Goal: Information Seeking & Learning: Check status

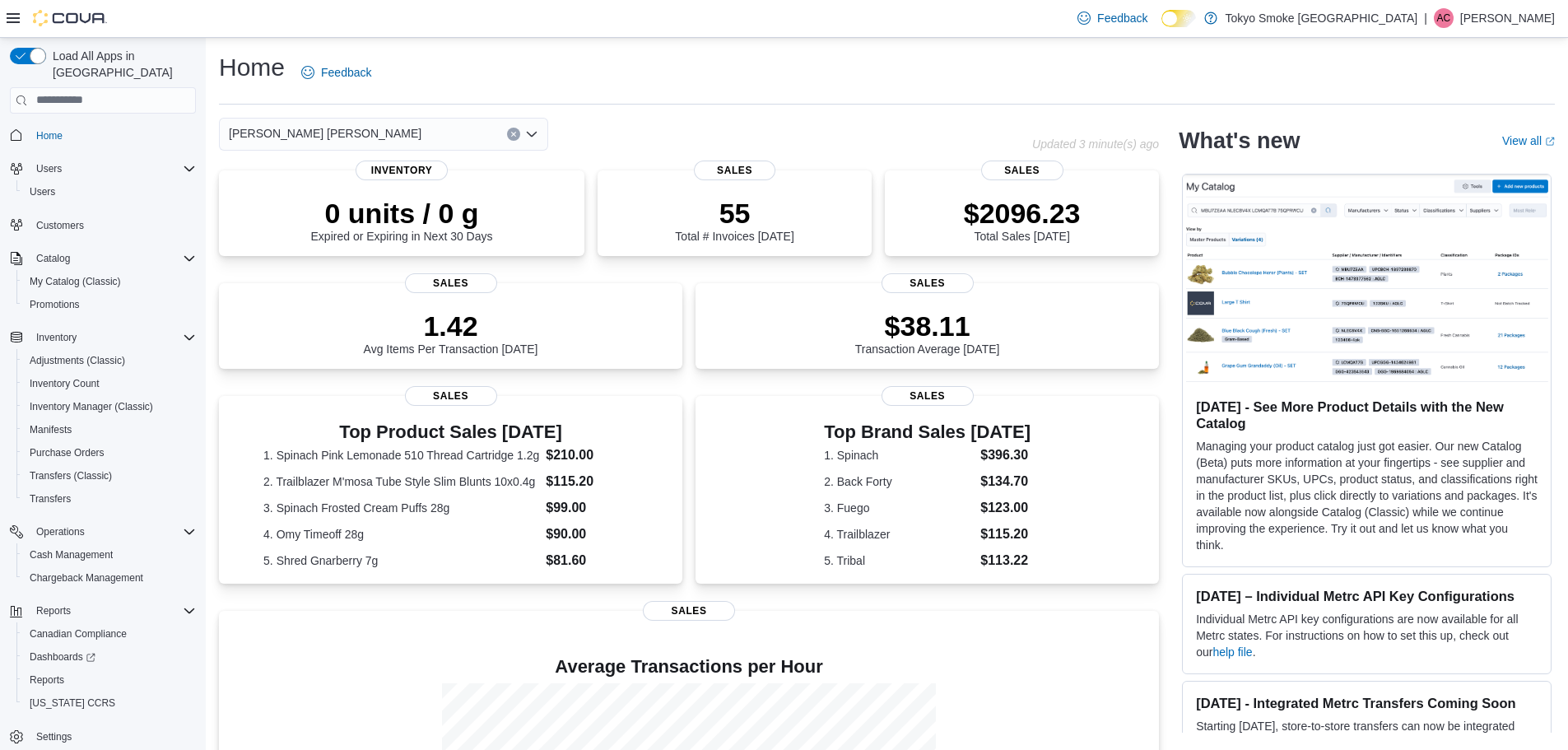
scroll to position [214, 0]
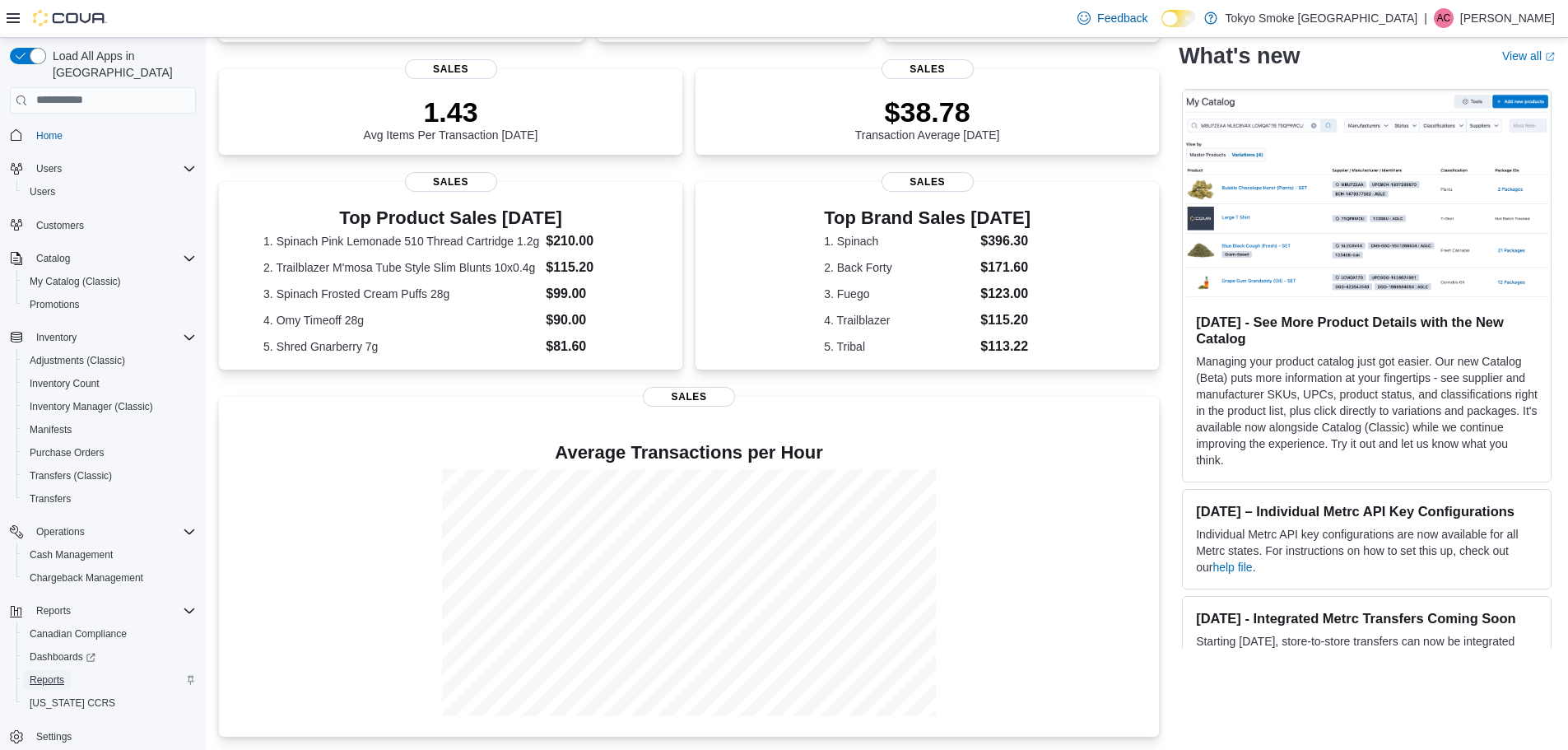
click at [36, 673] on span "Reports" at bounding box center [47, 679] width 34 height 14
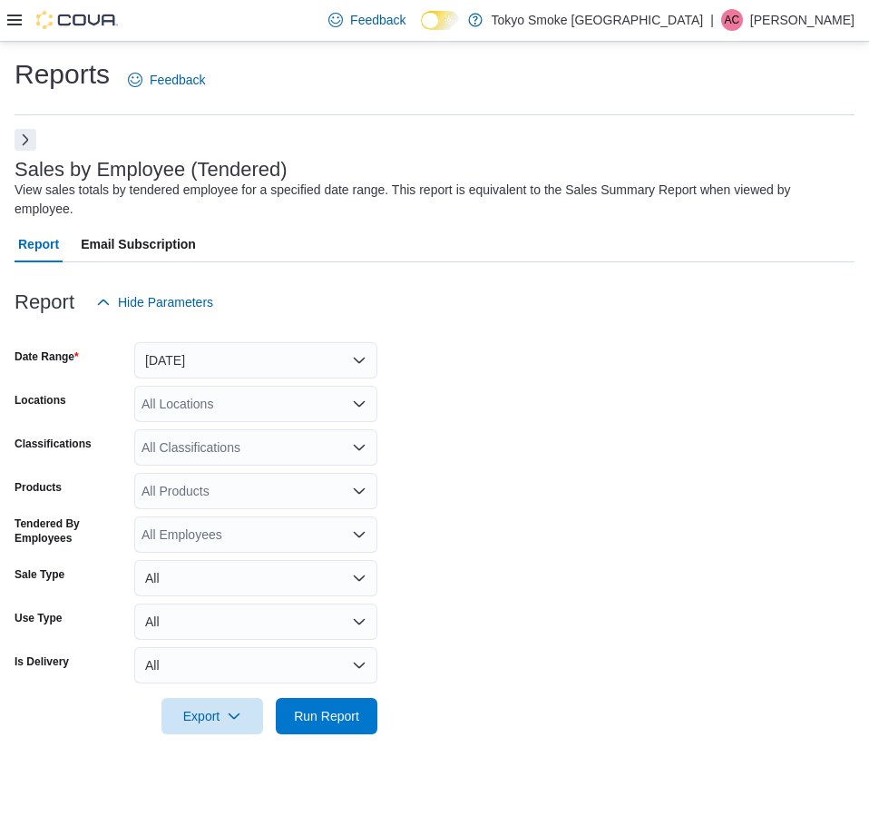
click at [24, 146] on button "Next" at bounding box center [26, 140] width 22 height 22
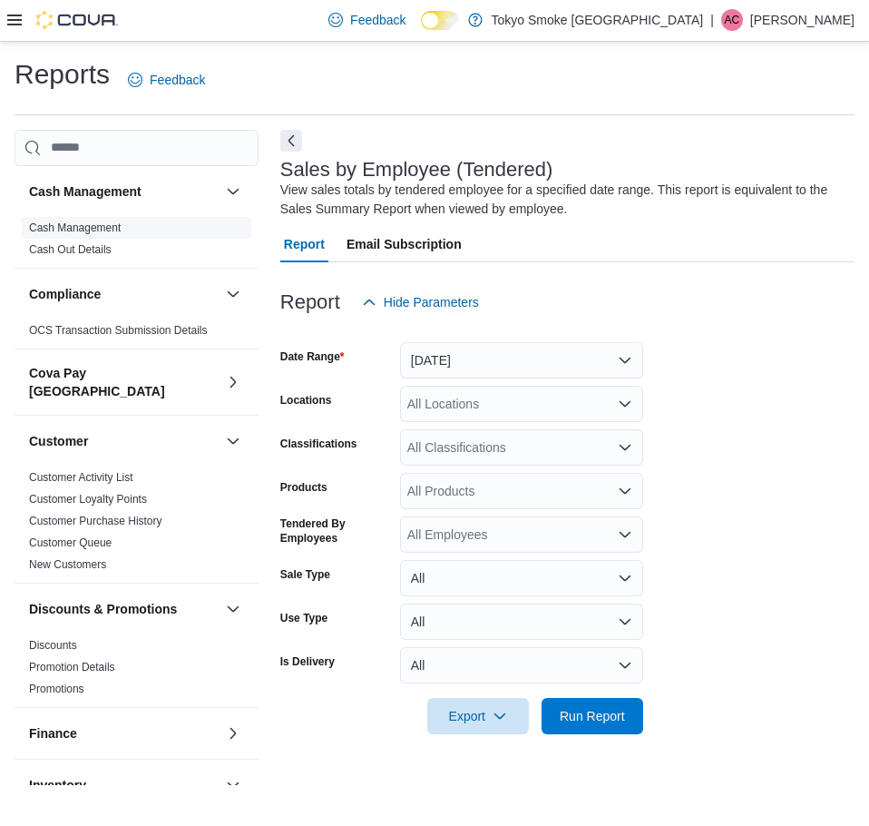
click at [68, 217] on span "Cash Management" at bounding box center [137, 228] width 230 height 22
click at [70, 234] on span "Cash Management" at bounding box center [75, 227] width 92 height 15
drag, startPoint x: 73, startPoint y: 230, endPoint x: 135, endPoint y: 257, distance: 67.4
click at [73, 230] on link "Cash Management" at bounding box center [75, 227] width 92 height 13
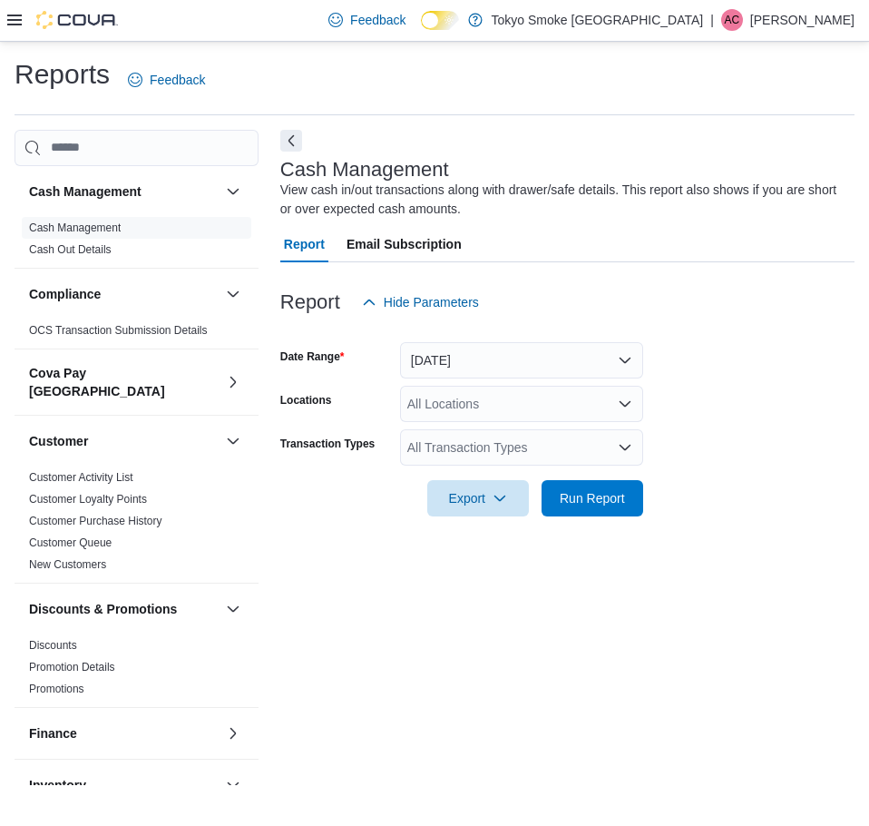
click at [512, 397] on div "All Locations" at bounding box center [521, 404] width 243 height 36
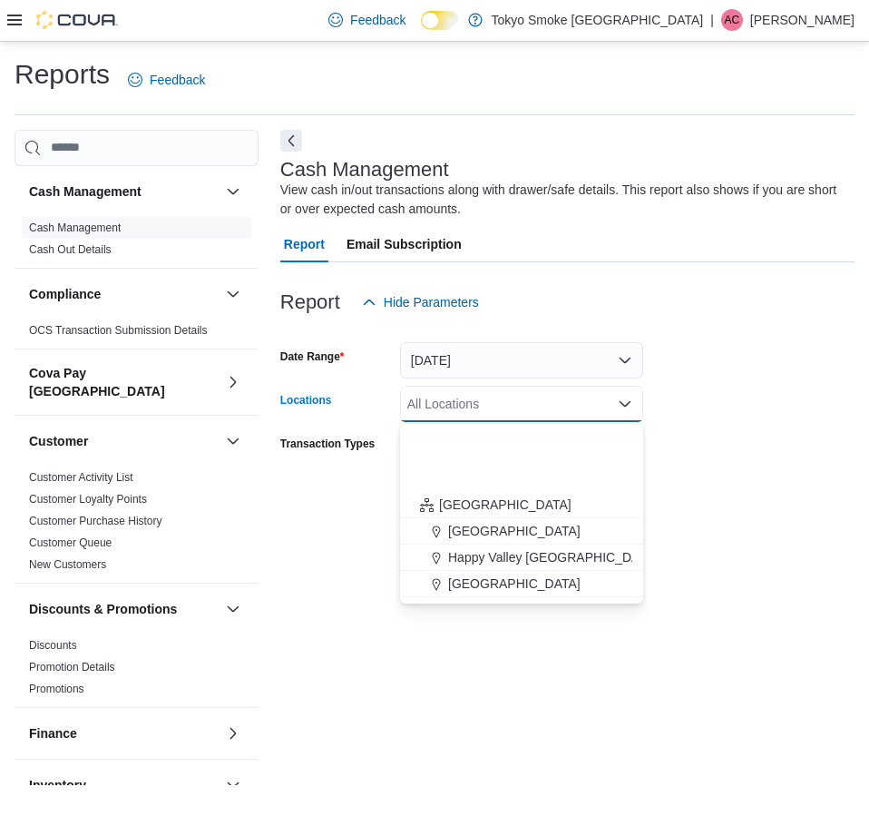
scroll to position [544, 0]
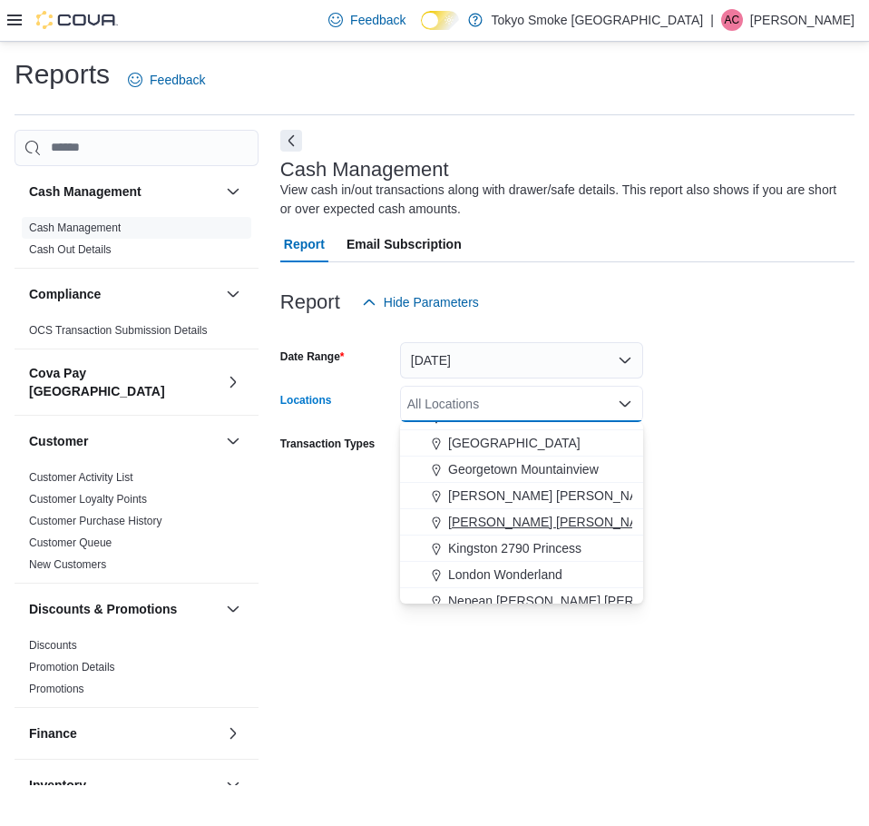
click at [505, 524] on span "[PERSON_NAME] [PERSON_NAME]" at bounding box center [554, 522] width 212 height 18
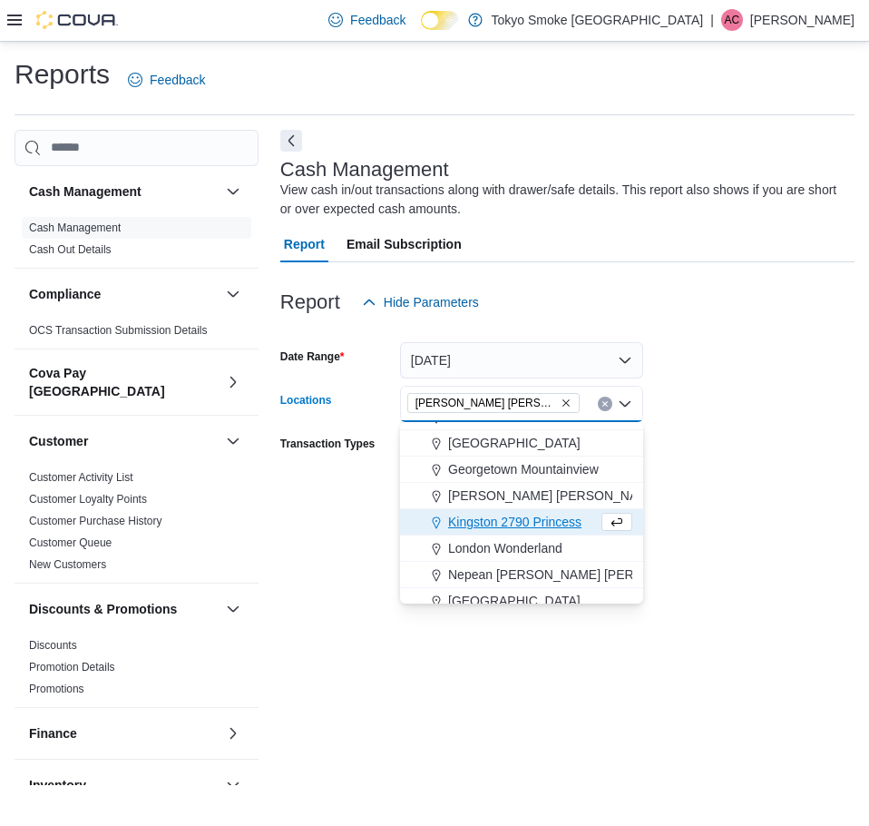
drag, startPoint x: 683, startPoint y: 533, endPoint x: 561, endPoint y: 498, distance: 127.3
click at [683, 533] on div at bounding box center [567, 527] width 574 height 22
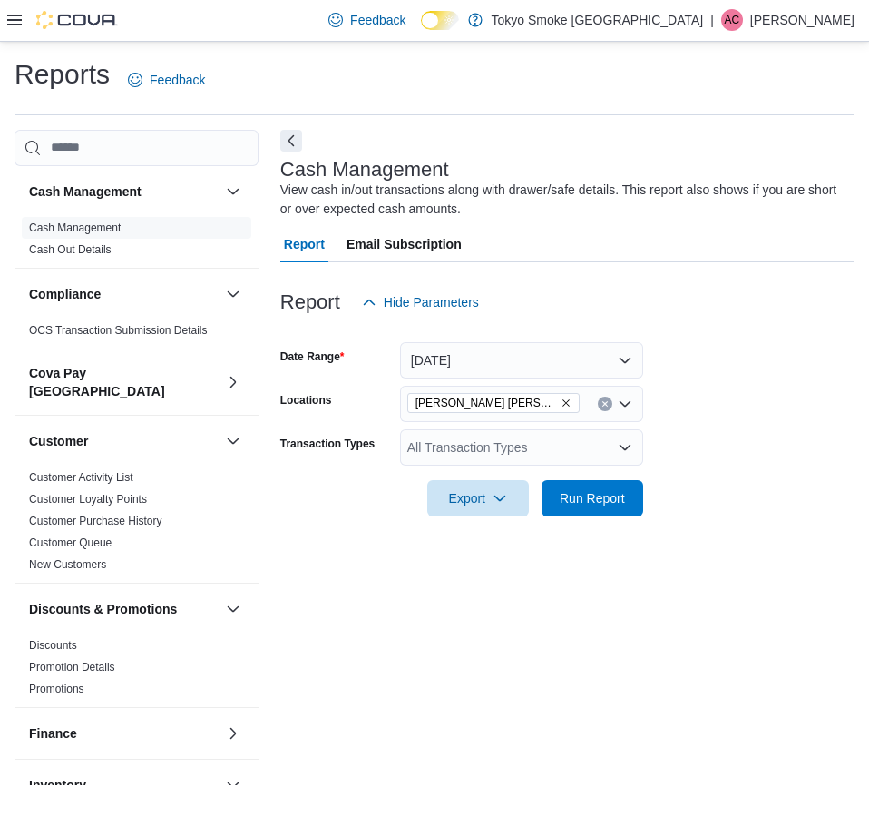
click at [545, 456] on div "All Transaction Types" at bounding box center [521, 447] width 243 height 36
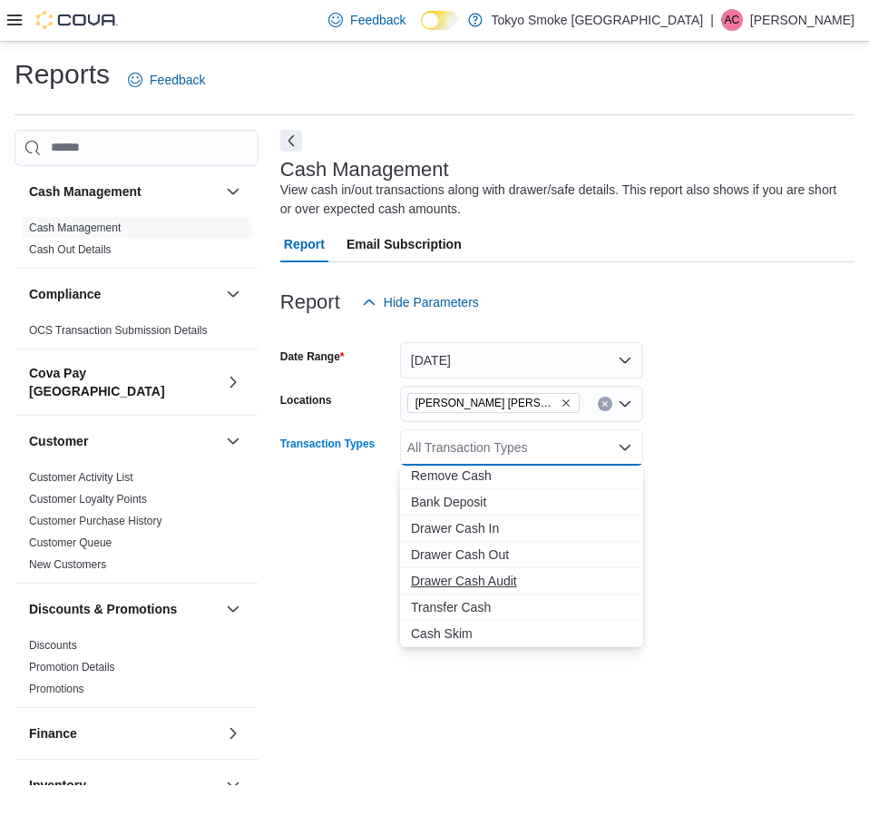
drag, startPoint x: 447, startPoint y: 615, endPoint x: 581, endPoint y: 611, distance: 133.5
click at [447, 615] on span "Transfer Cash" at bounding box center [521, 607] width 221 height 18
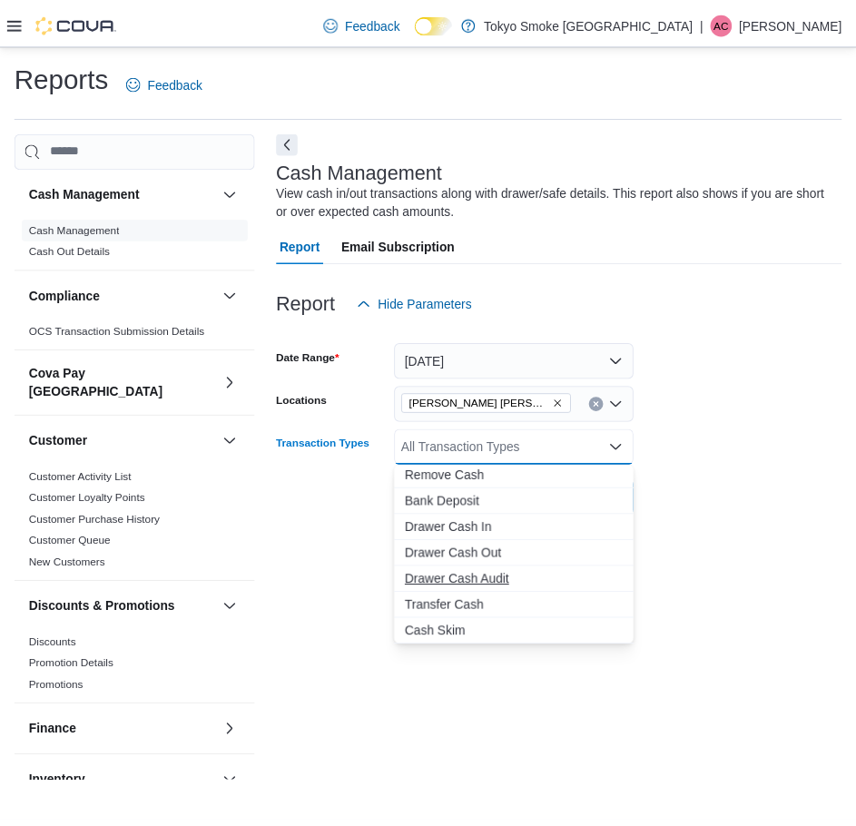
scroll to position [82, 0]
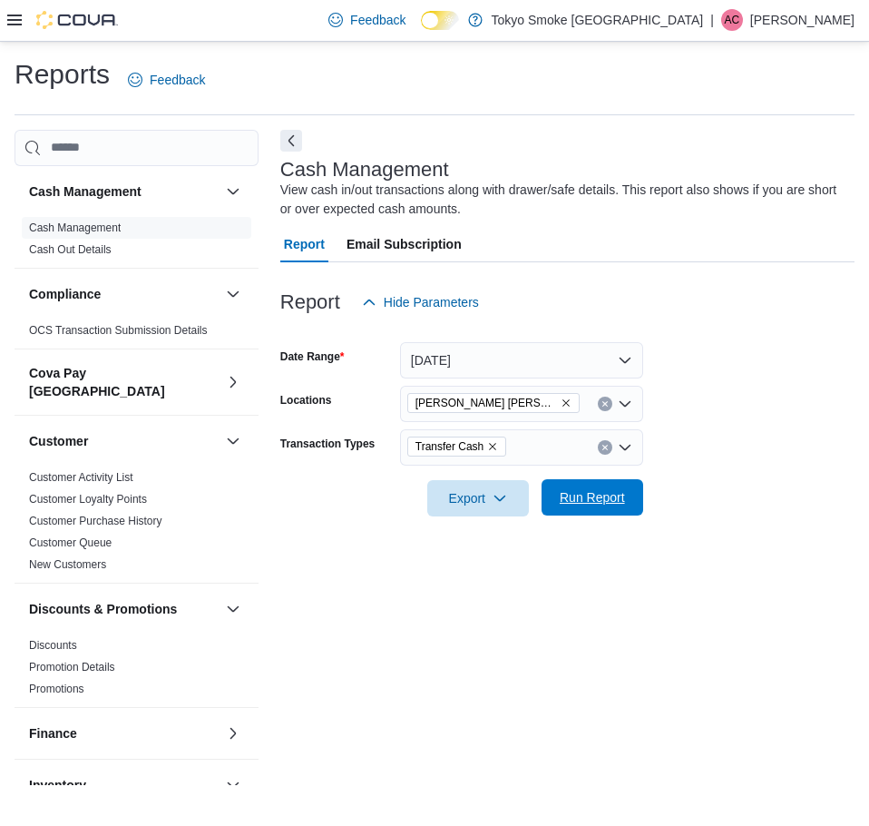
drag, startPoint x: 701, startPoint y: 555, endPoint x: 553, endPoint y: 509, distance: 155.0
click at [701, 555] on div "Cash Management View cash in/out transactions along with drawer/safe details. T…" at bounding box center [567, 458] width 574 height 656
click at [540, 480] on div "Export Run Report" at bounding box center [461, 498] width 363 height 36
click at [560, 487] on span "Run Report" at bounding box center [593, 497] width 80 height 36
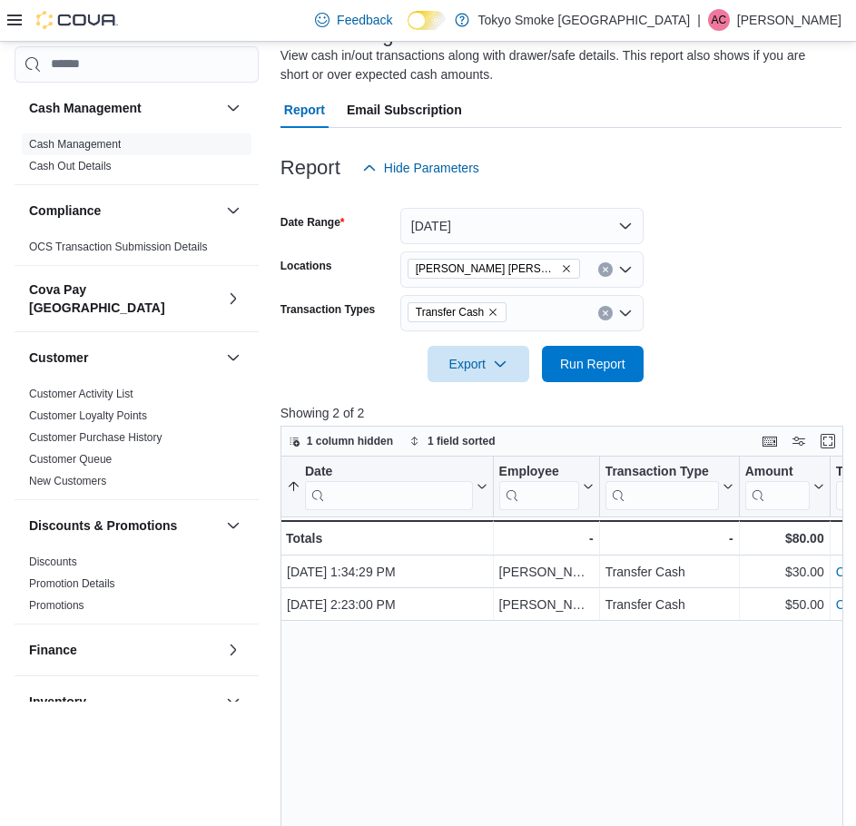
scroll to position [181, 0]
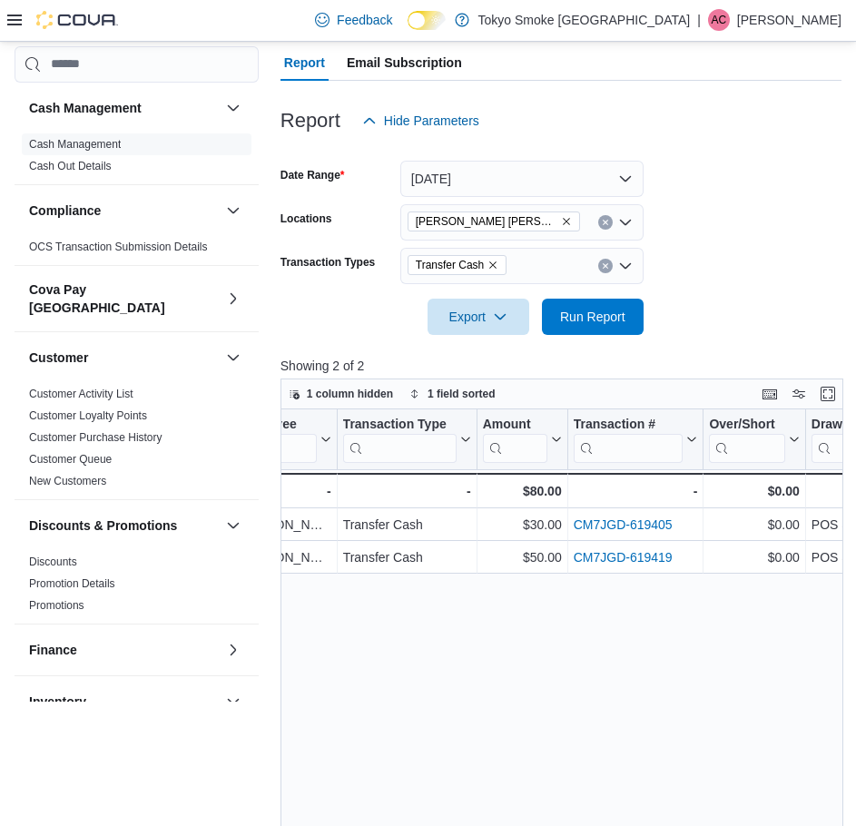
drag, startPoint x: 491, startPoint y: 707, endPoint x: 540, endPoint y: 707, distance: 49.0
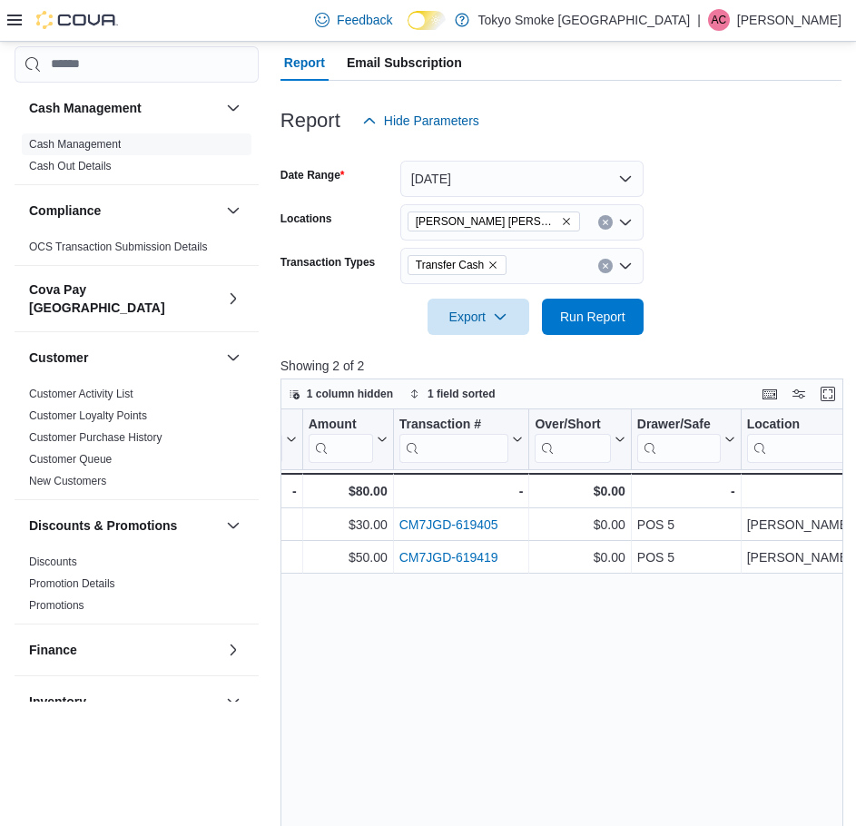
drag, startPoint x: 540, startPoint y: 707, endPoint x: 604, endPoint y: 713, distance: 64.7
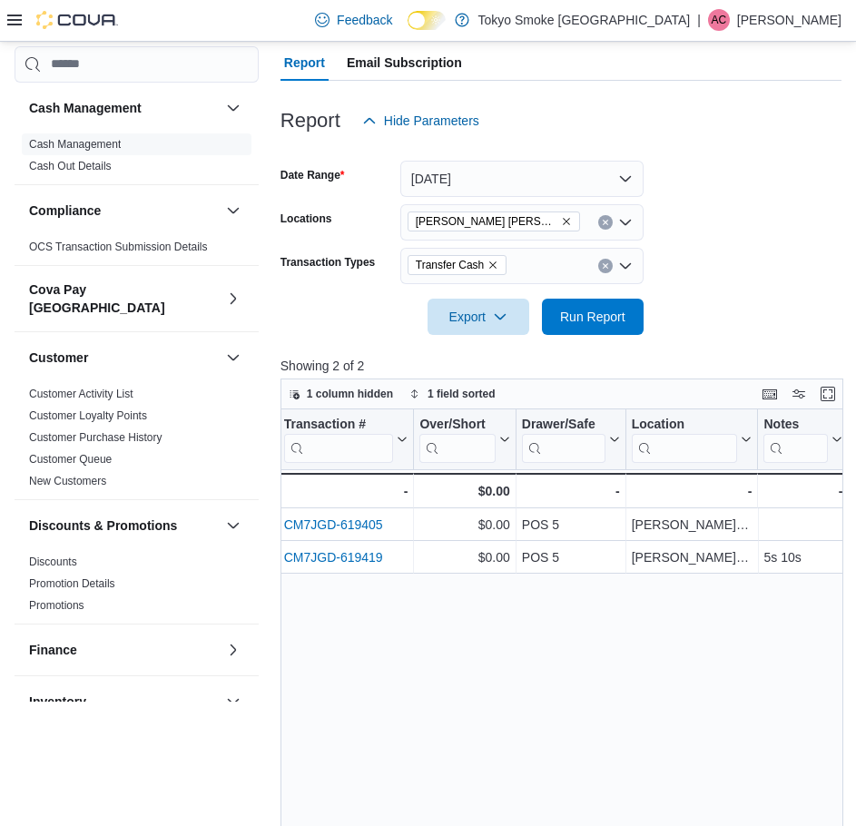
drag, startPoint x: 604, startPoint y: 713, endPoint x: 678, endPoint y: 725, distance: 74.4
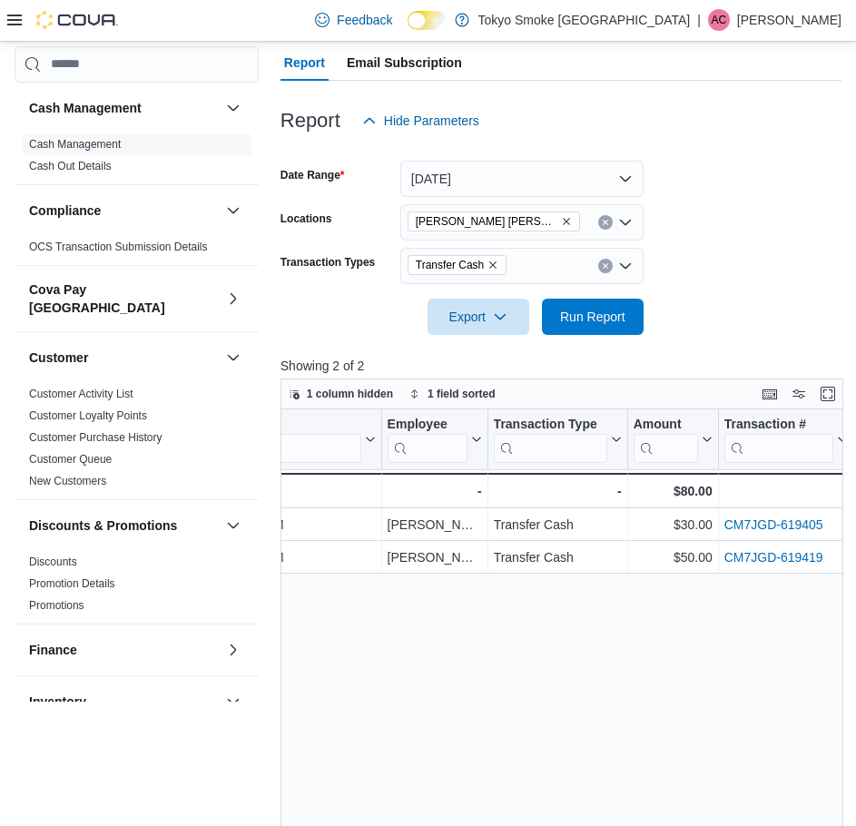
scroll to position [0, 0]
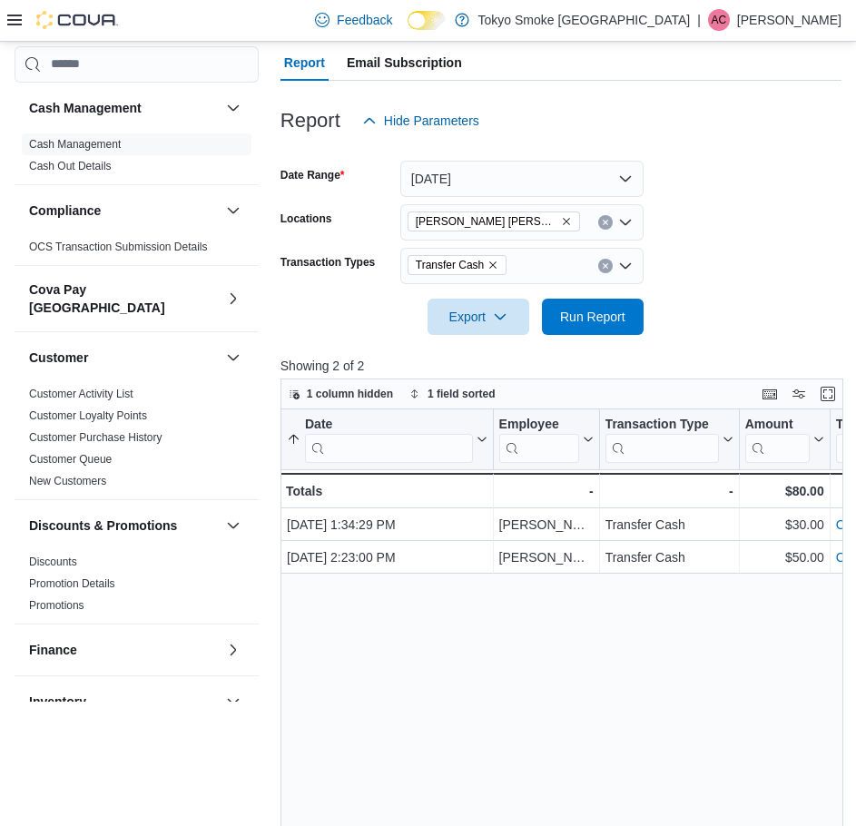
drag, startPoint x: 692, startPoint y: 688, endPoint x: 546, endPoint y: 685, distance: 146.1
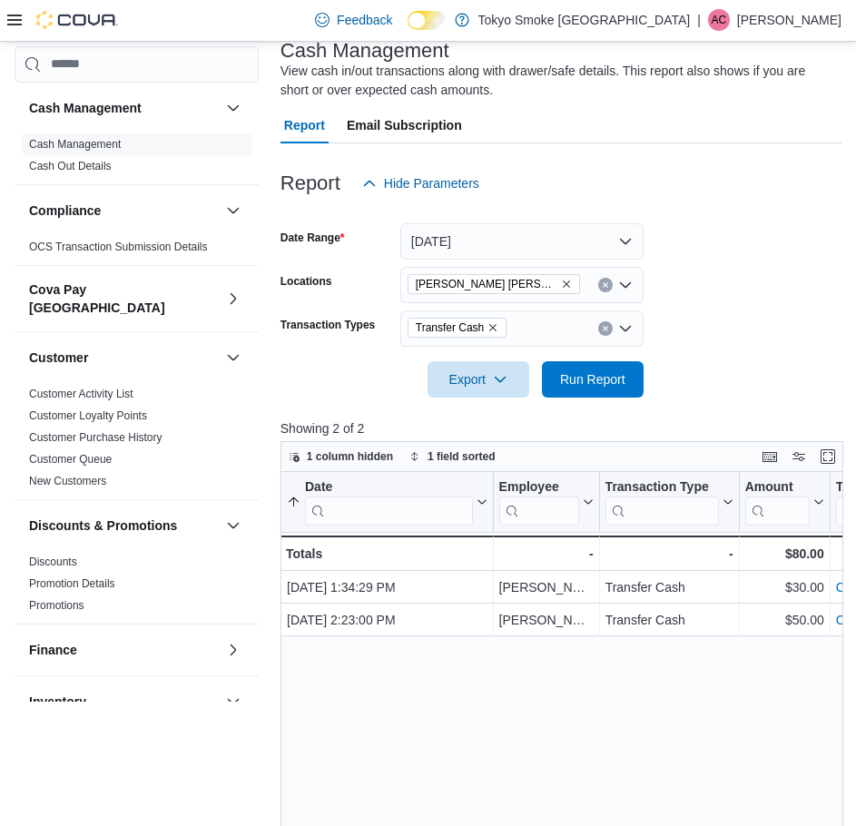
scroll to position [91, 0]
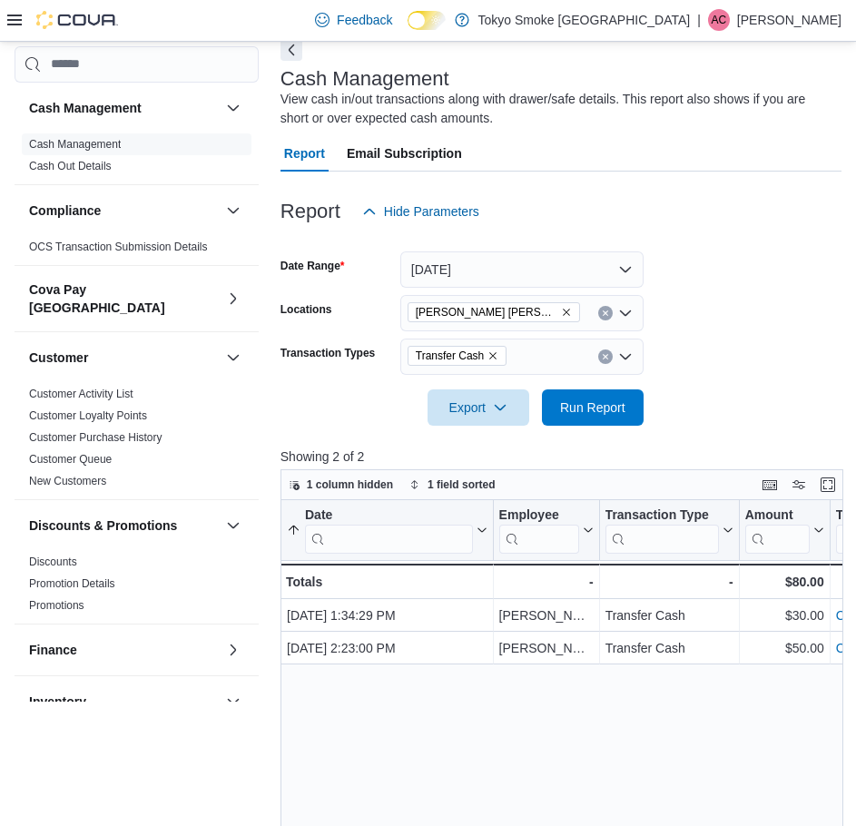
click at [5, 15] on div "Feedback Dark Mode Tokyo Smoke [GEOGRAPHIC_DATA] | AC [PERSON_NAME]" at bounding box center [428, 21] width 856 height 42
click at [19, 13] on icon at bounding box center [14, 20] width 15 height 15
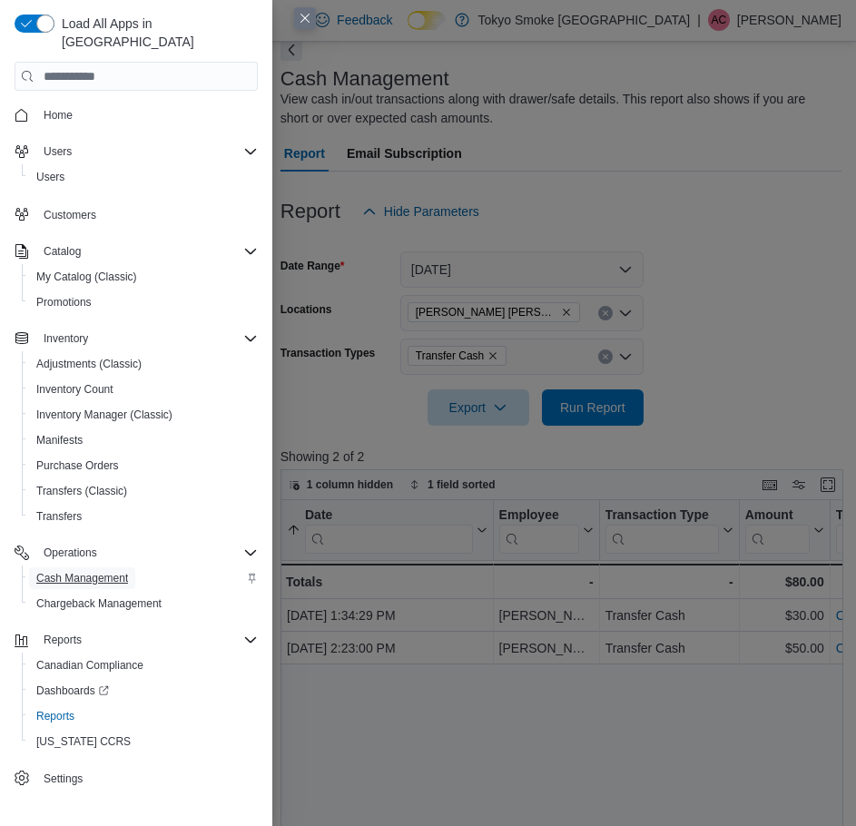
click at [86, 568] on span "Cash Management" at bounding box center [82, 578] width 92 height 22
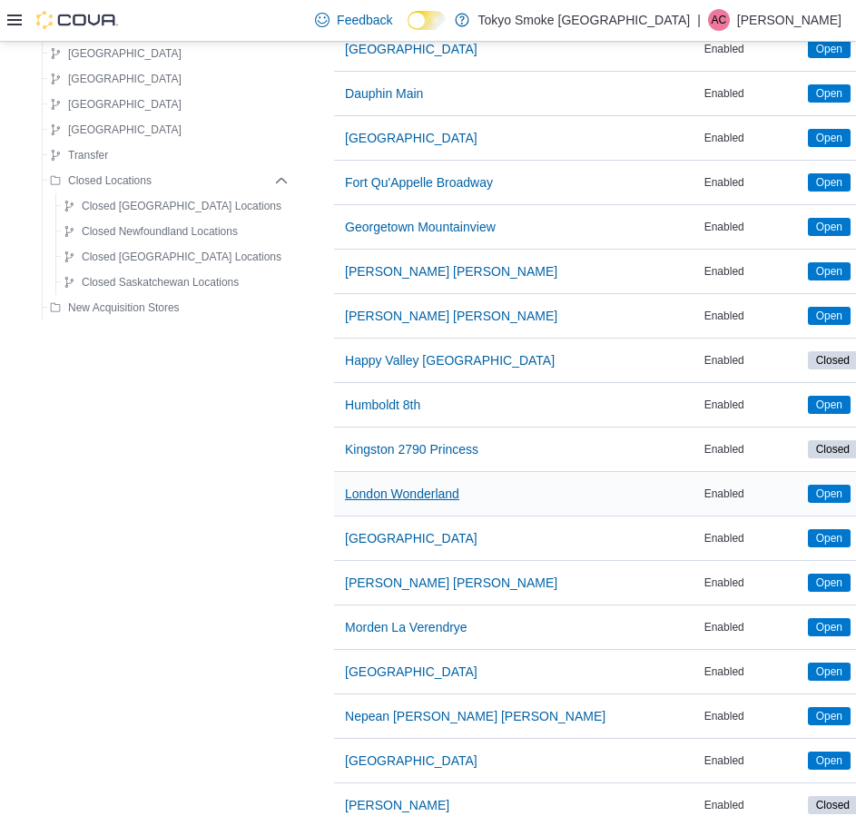
scroll to position [544, 0]
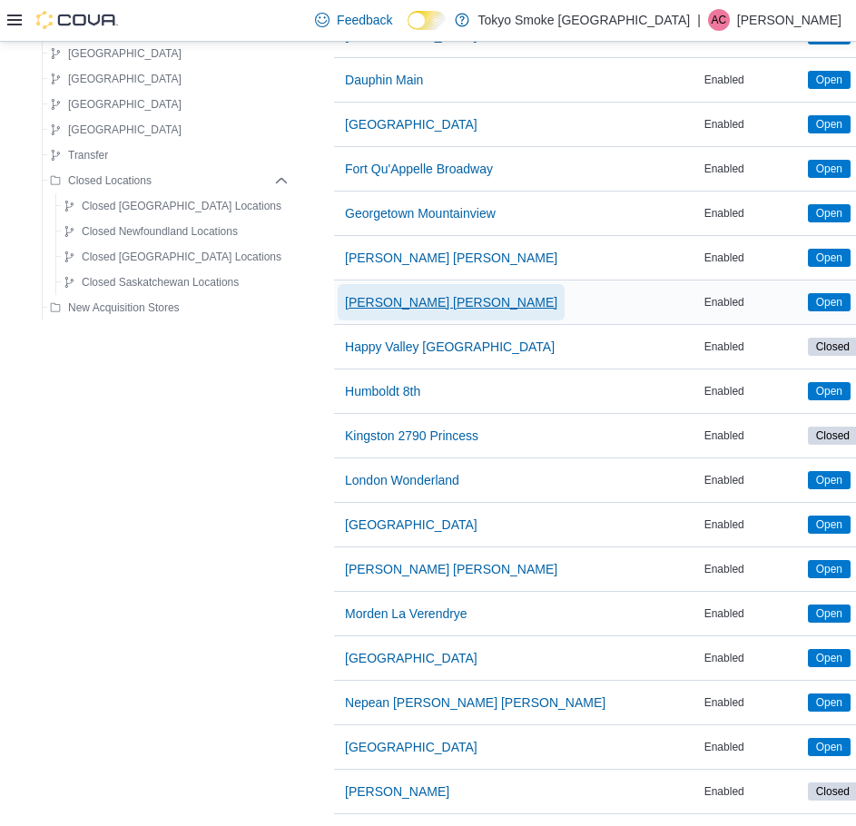
click at [371, 313] on span "[PERSON_NAME] [PERSON_NAME]" at bounding box center [451, 302] width 212 height 36
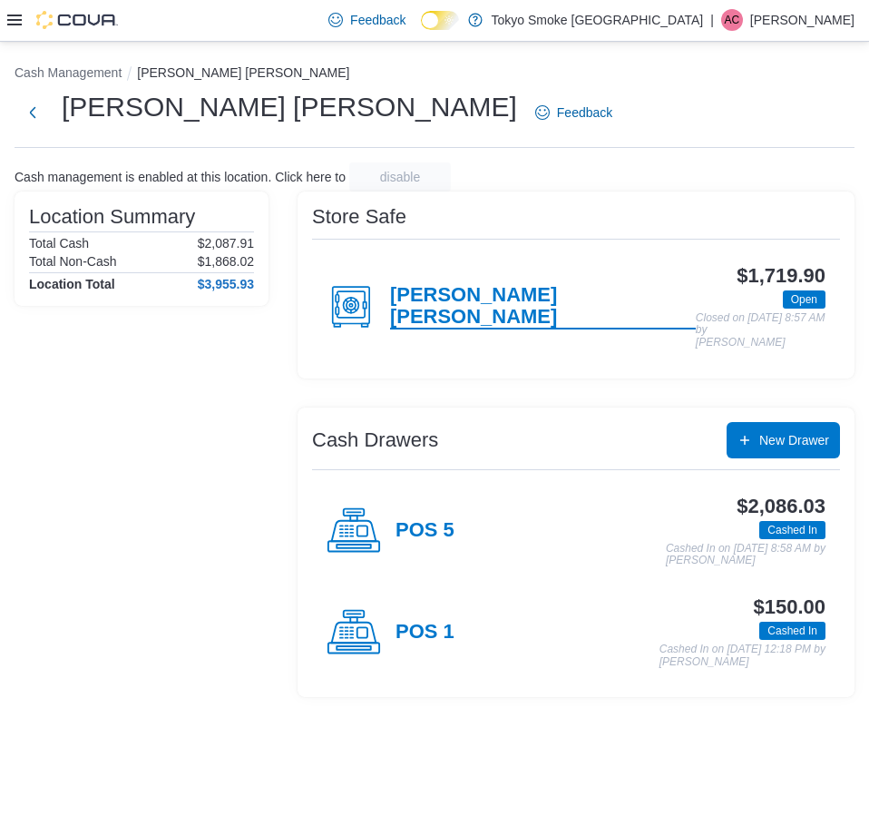
click at [453, 291] on h4 "[PERSON_NAME] [PERSON_NAME]" at bounding box center [543, 306] width 306 height 45
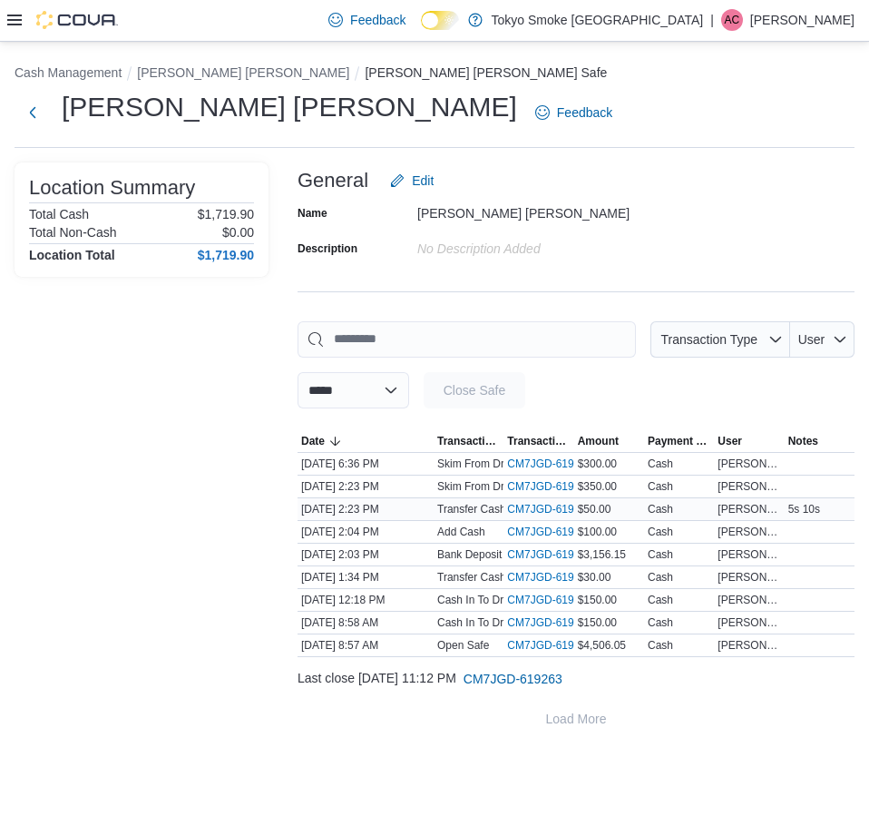
click at [719, 511] on span "[PERSON_NAME]" at bounding box center [749, 509] width 63 height 15
drag, startPoint x: 672, startPoint y: 587, endPoint x: 849, endPoint y: 553, distance: 180.3
click at [849, 553] on tr "Date [DATE] 2:03 PM Transaction Type Bank Deposit Transaction # CM7JGD-619415 (…" at bounding box center [576, 554] width 557 height 23
click at [593, 759] on div "**********" at bounding box center [434, 434] width 869 height 785
click at [604, 568] on div "$30.00" at bounding box center [609, 577] width 70 height 22
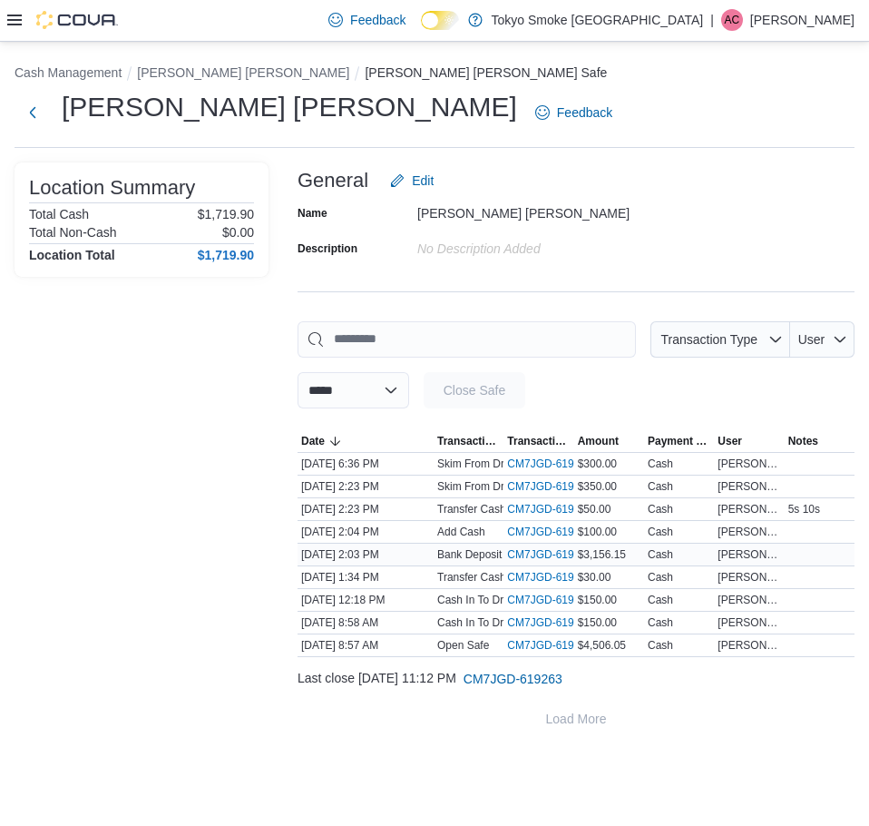
click at [604, 557] on span "$3,156.15" at bounding box center [602, 554] width 48 height 15
copy span "3,156.15"
click at [694, 626] on div "Cash" at bounding box center [679, 623] width 70 height 22
drag, startPoint x: 615, startPoint y: 563, endPoint x: 616, endPoint y: 583, distance: 20.0
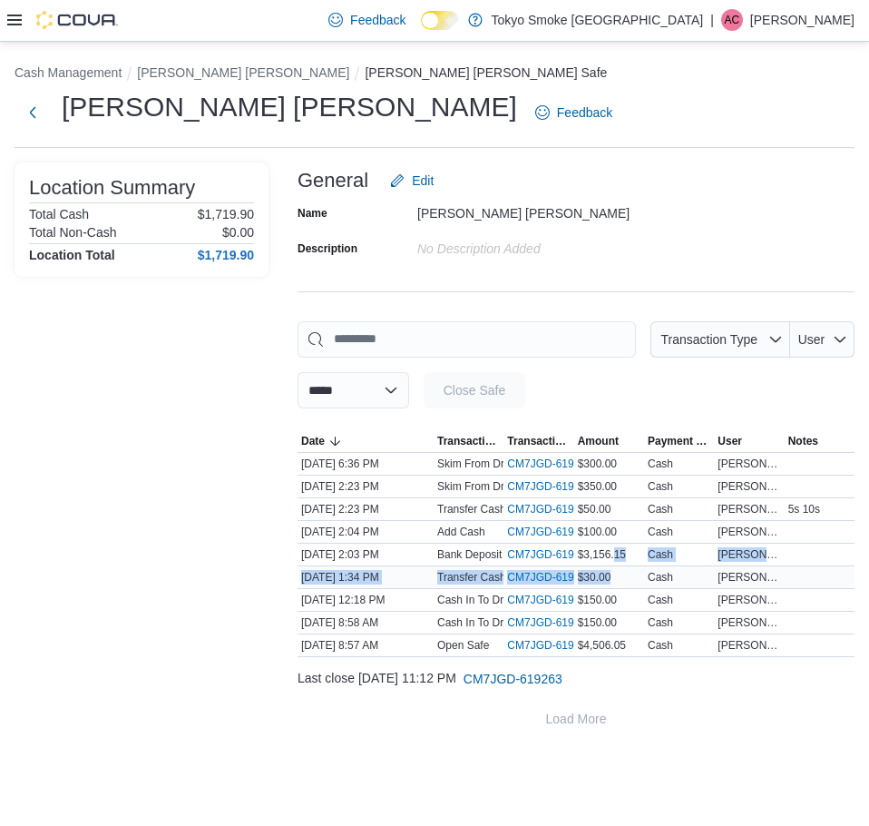
click at [616, 583] on tbody "Date [DATE] 6:36 PM Transaction Type Skim From Drawer (POS 5) Transaction # CM7…" at bounding box center [576, 554] width 557 height 204
click at [616, 583] on div "$30.00" at bounding box center [609, 577] width 70 height 22
click at [587, 499] on div "$50.00" at bounding box center [609, 509] width 70 height 22
click at [759, 788] on div "**********" at bounding box center [434, 434] width 869 height 785
click at [8, 32] on div at bounding box center [62, 20] width 111 height 41
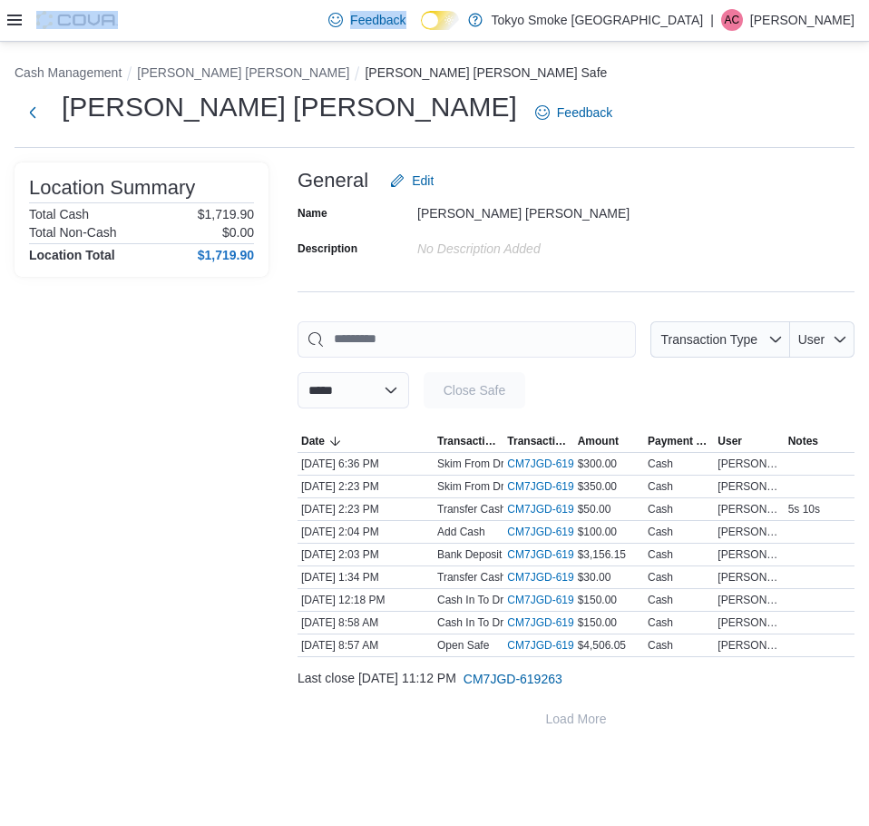
click at [8, 31] on div at bounding box center [62, 20] width 111 height 41
